Goal: Task Accomplishment & Management: Use online tool/utility

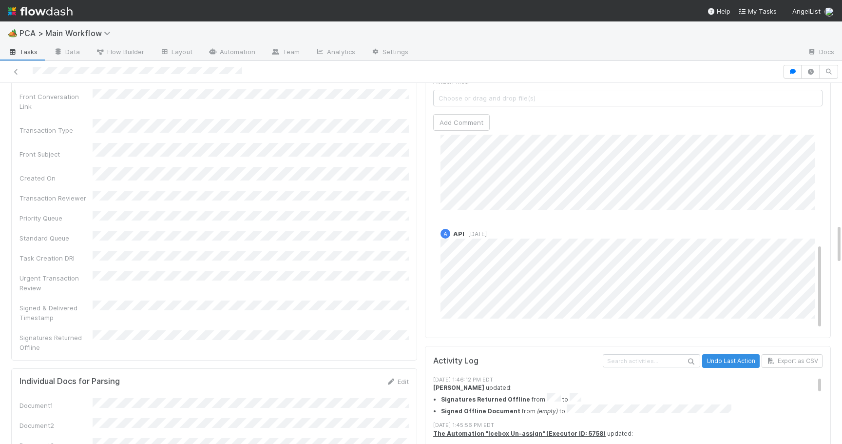
scroll to position [1293, 0]
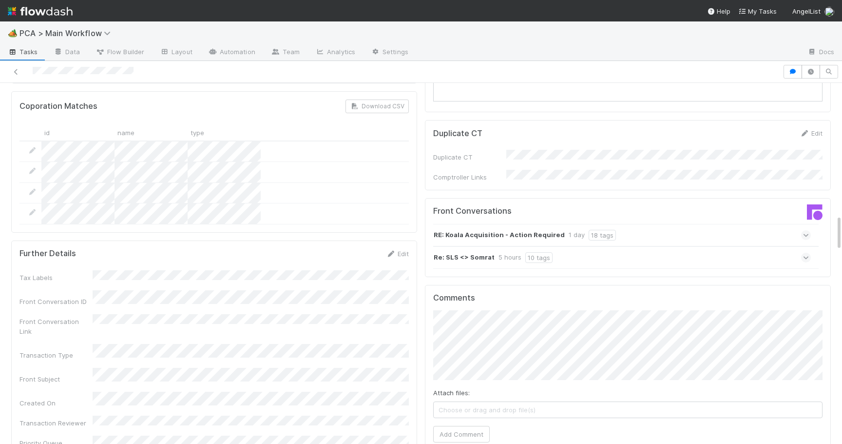
scroll to position [1326, 0]
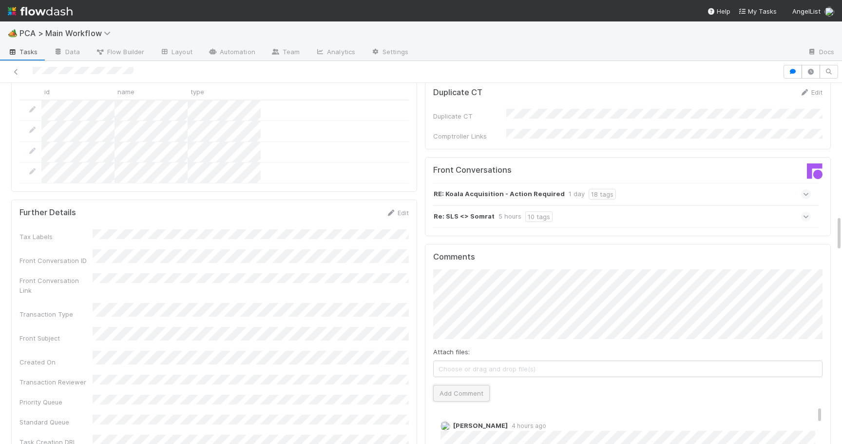
click at [456, 385] on button "Add Comment" at bounding box center [461, 393] width 57 height 17
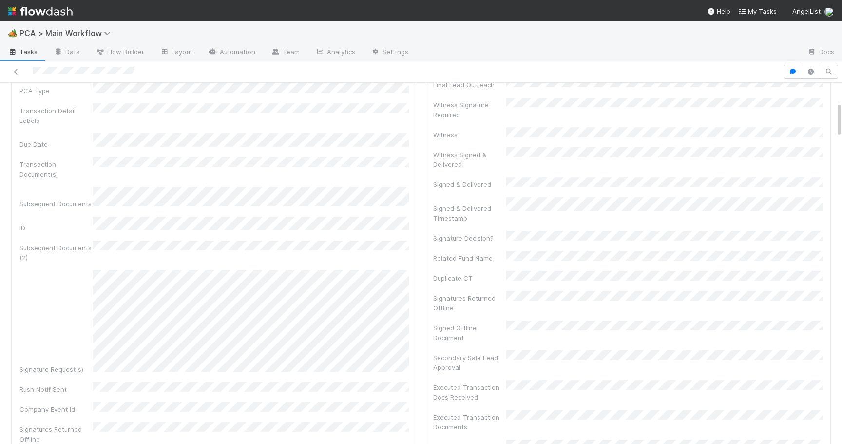
scroll to position [0, 0]
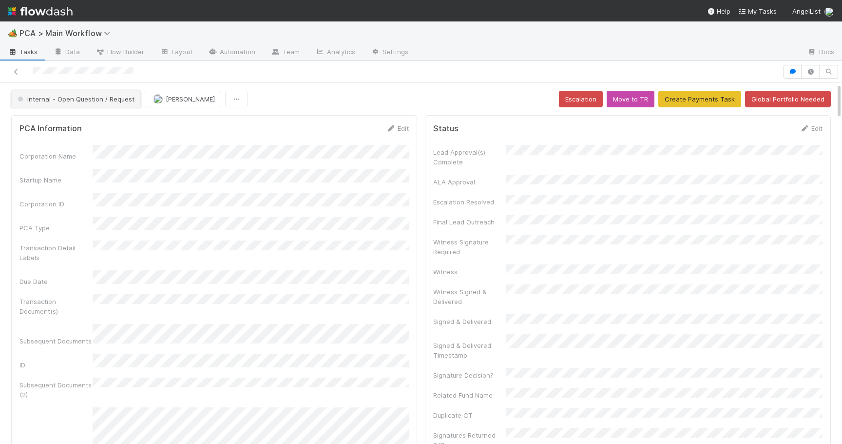
click at [103, 93] on button "Internal - Open Question / Request" at bounding box center [76, 99] width 130 height 17
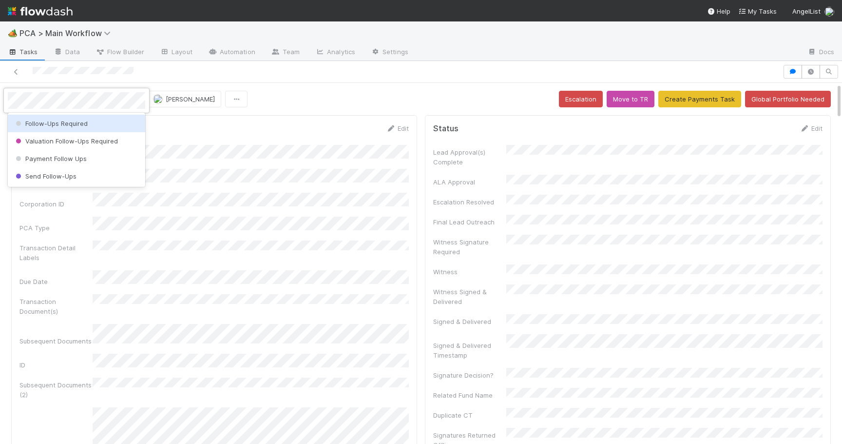
click at [95, 122] on div "Follow-Ups Required" at bounding box center [76, 124] width 137 height 18
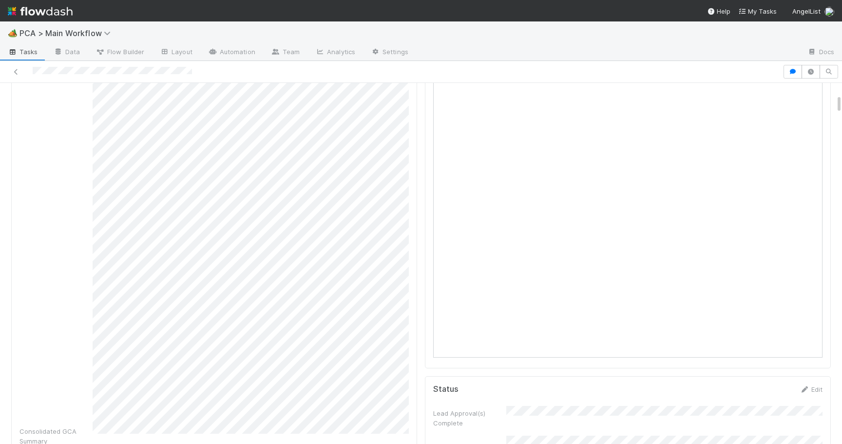
scroll to position [147, 0]
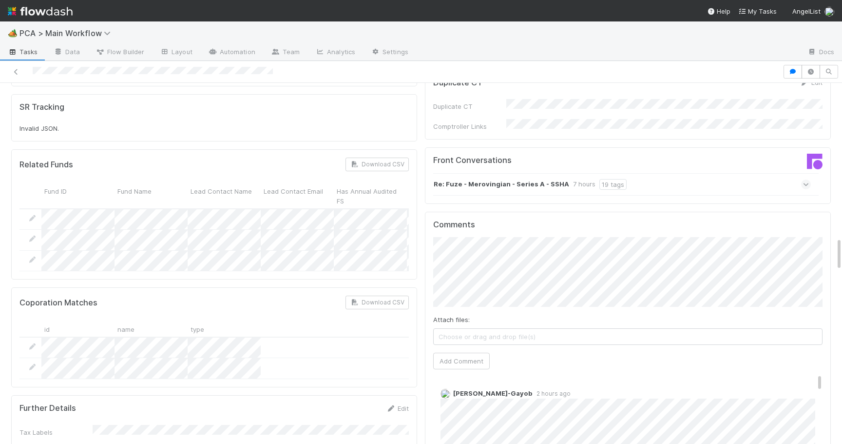
scroll to position [1579, 0]
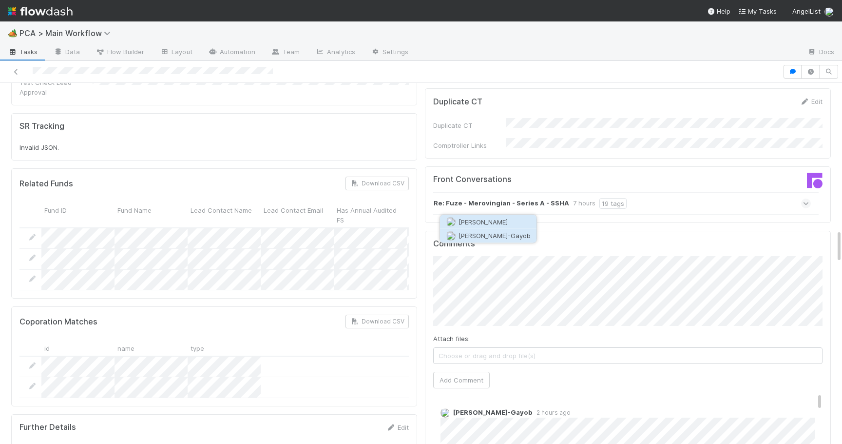
click at [474, 234] on span "Loraine Pati-Gayob" at bounding box center [495, 236] width 72 height 8
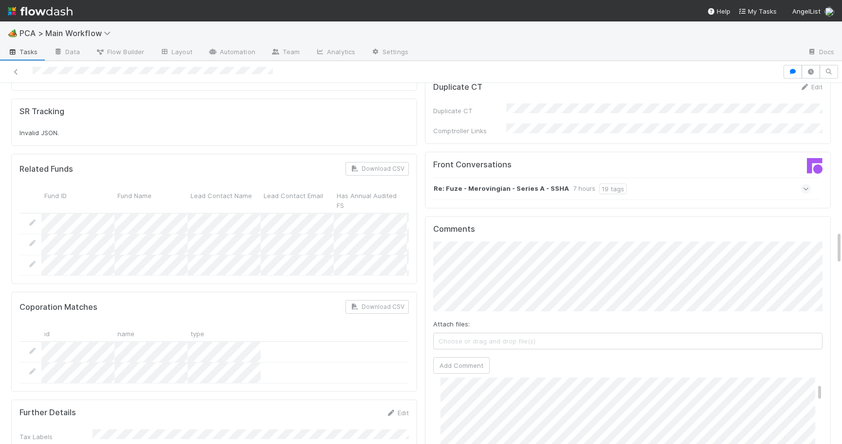
scroll to position [0, 0]
click at [472, 333] on span "Choose or drag and drop file(s)" at bounding box center [628, 341] width 388 height 16
click at [461, 357] on button "Add Comment" at bounding box center [461, 365] width 57 height 17
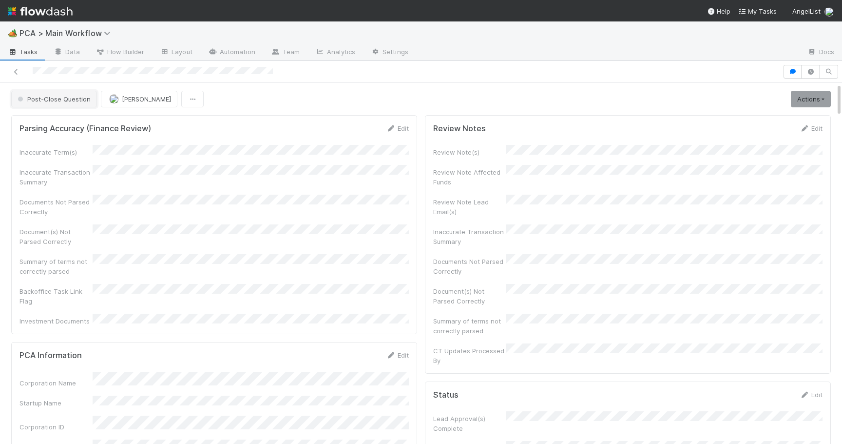
click at [73, 104] on button "Post-Close Question" at bounding box center [54, 99] width 86 height 17
click at [66, 126] on div "[MEDICAL_DATA]" at bounding box center [76, 124] width 137 height 18
click at [127, 102] on span "[PERSON_NAME]" at bounding box center [151, 99] width 49 height 8
click at [109, 142] on span "[PERSON_NAME]-Gayob" at bounding box center [116, 141] width 72 height 8
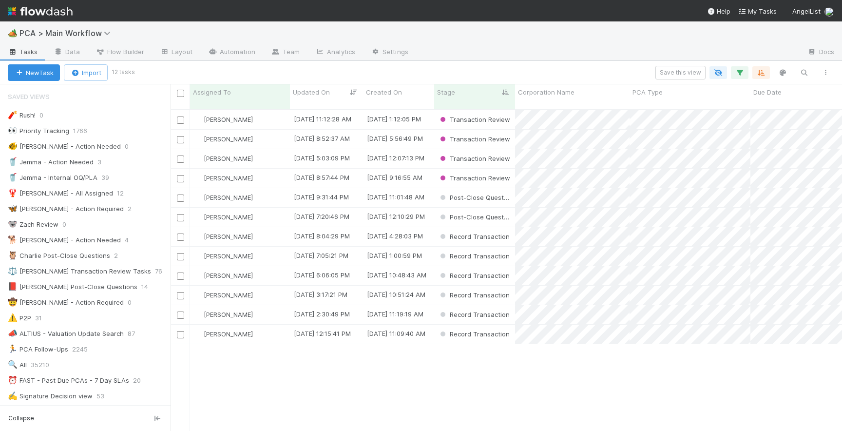
scroll to position [329, 672]
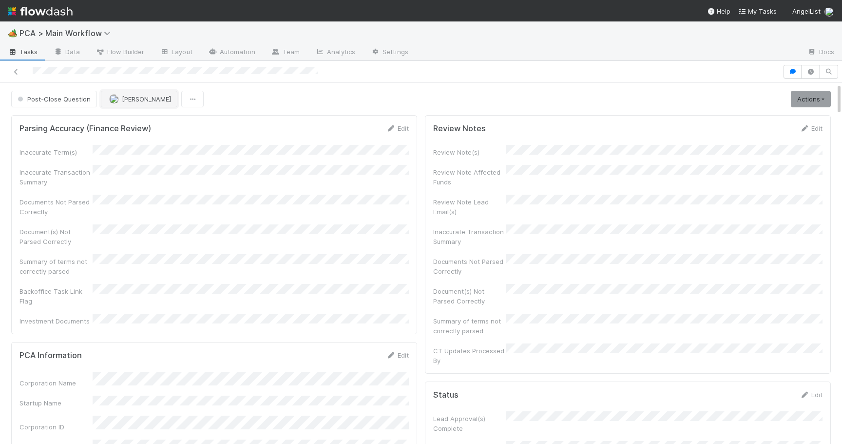
click at [117, 97] on span "Philip Chung" at bounding box center [140, 99] width 62 height 8
click at [129, 124] on span "Josh Tarr you" at bounding box center [146, 123] width 64 height 8
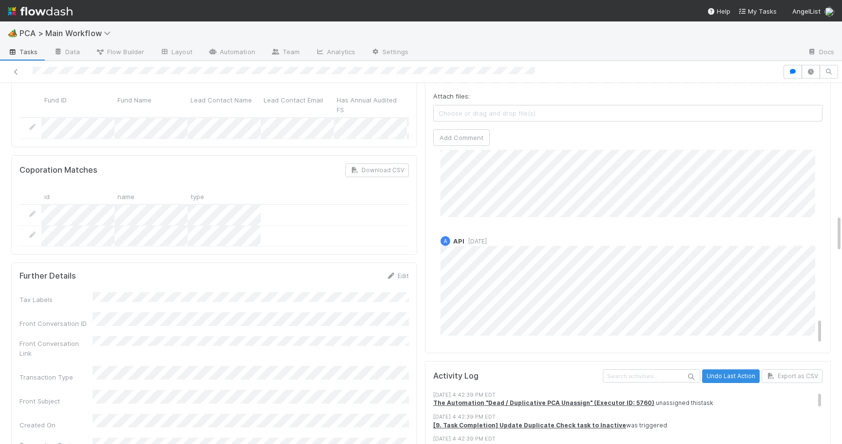
scroll to position [1361, 0]
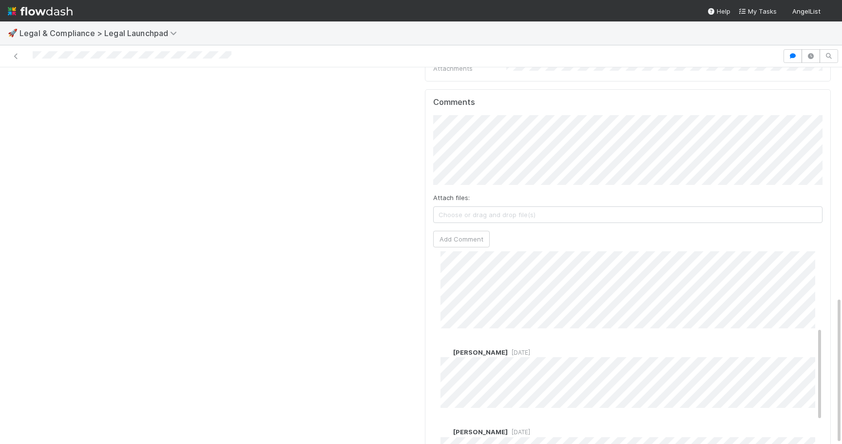
scroll to position [209, 0]
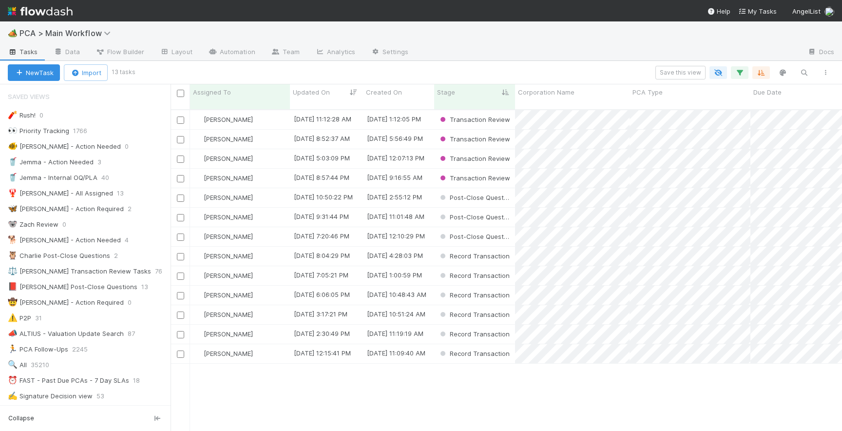
scroll to position [329, 672]
